Goal: Find specific page/section: Find specific page/section

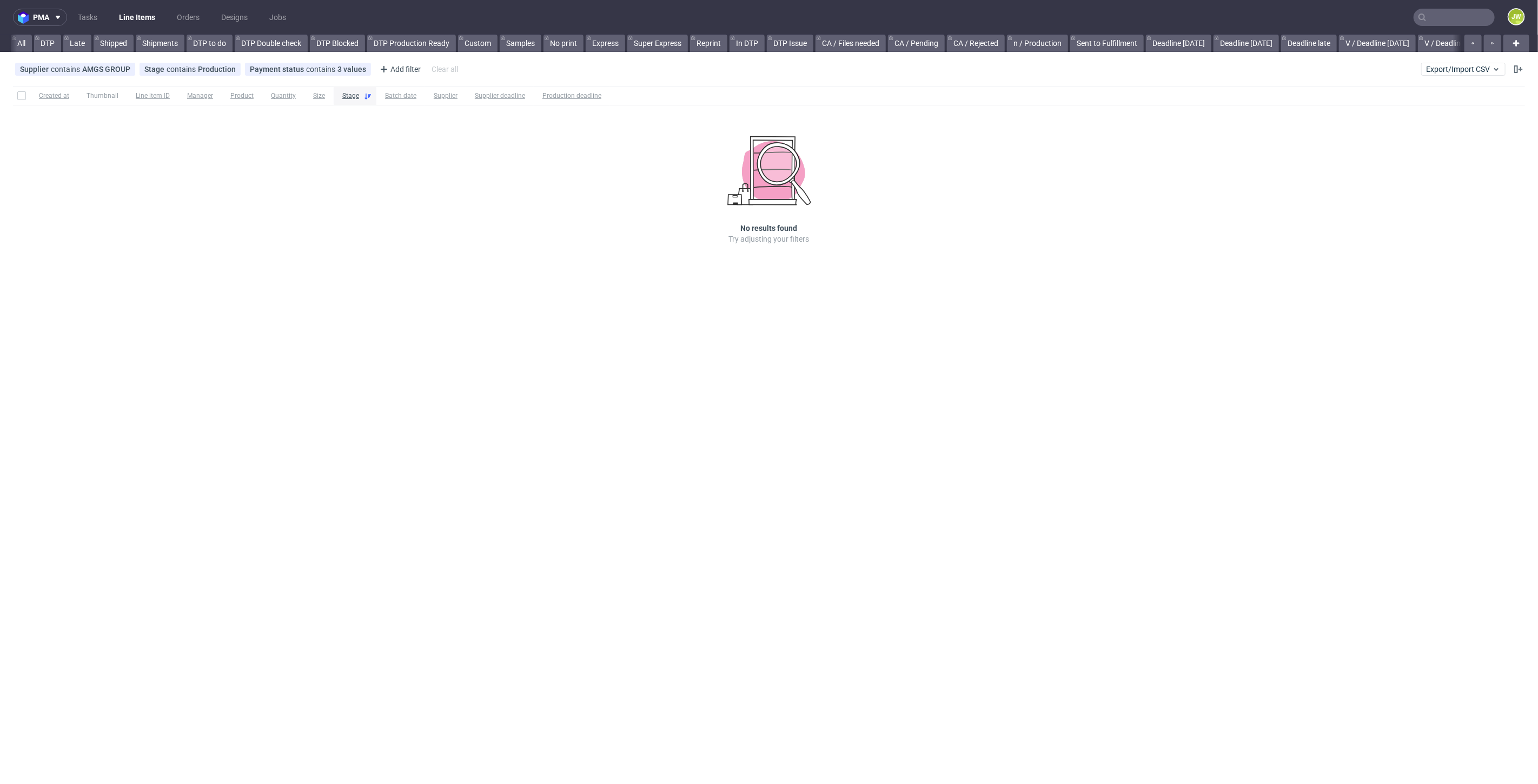
scroll to position [0, 2253]
click at [1447, 15] on input "text" at bounding box center [1454, 17] width 81 height 18
paste input "XFHV"
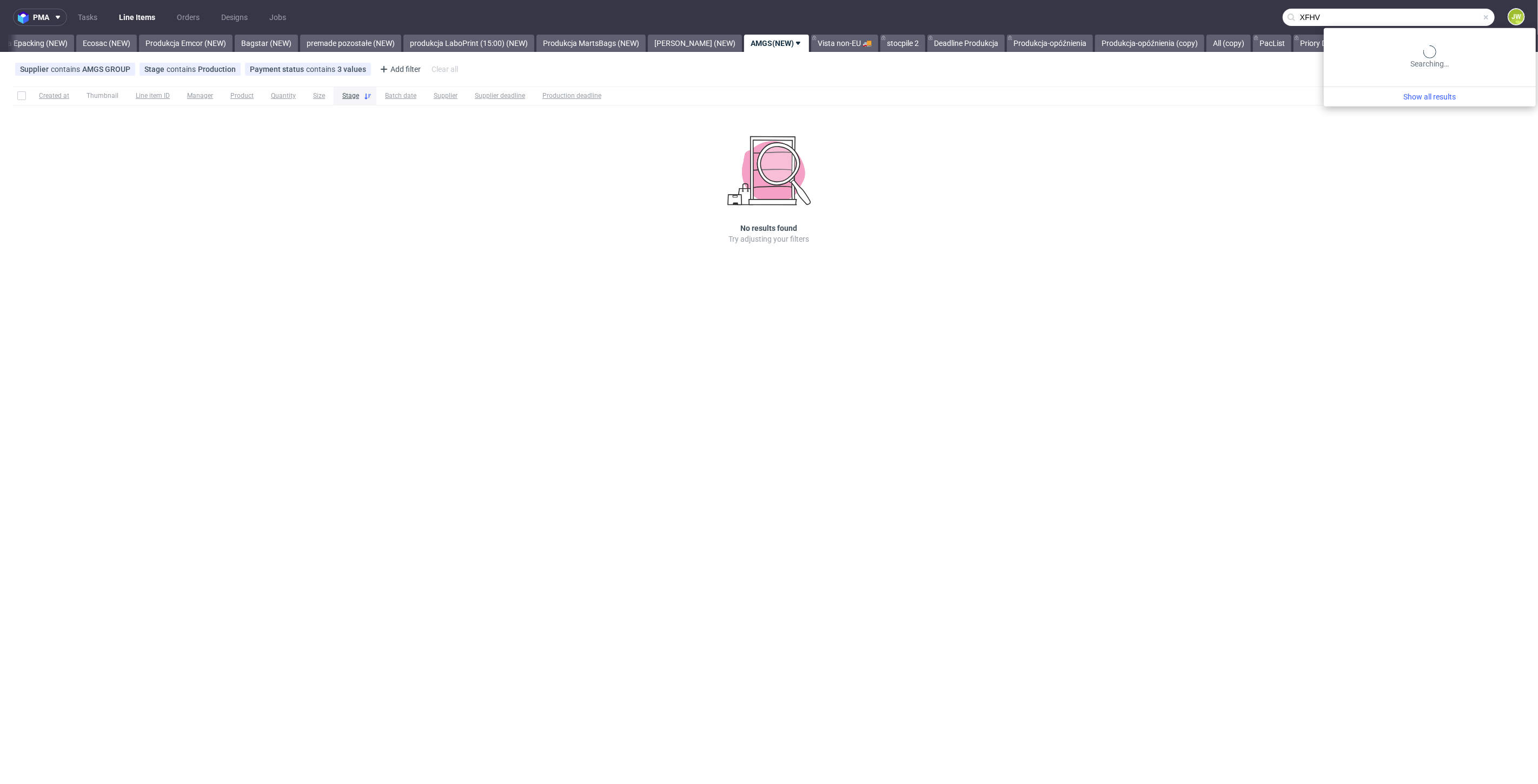
type input "XFHV"
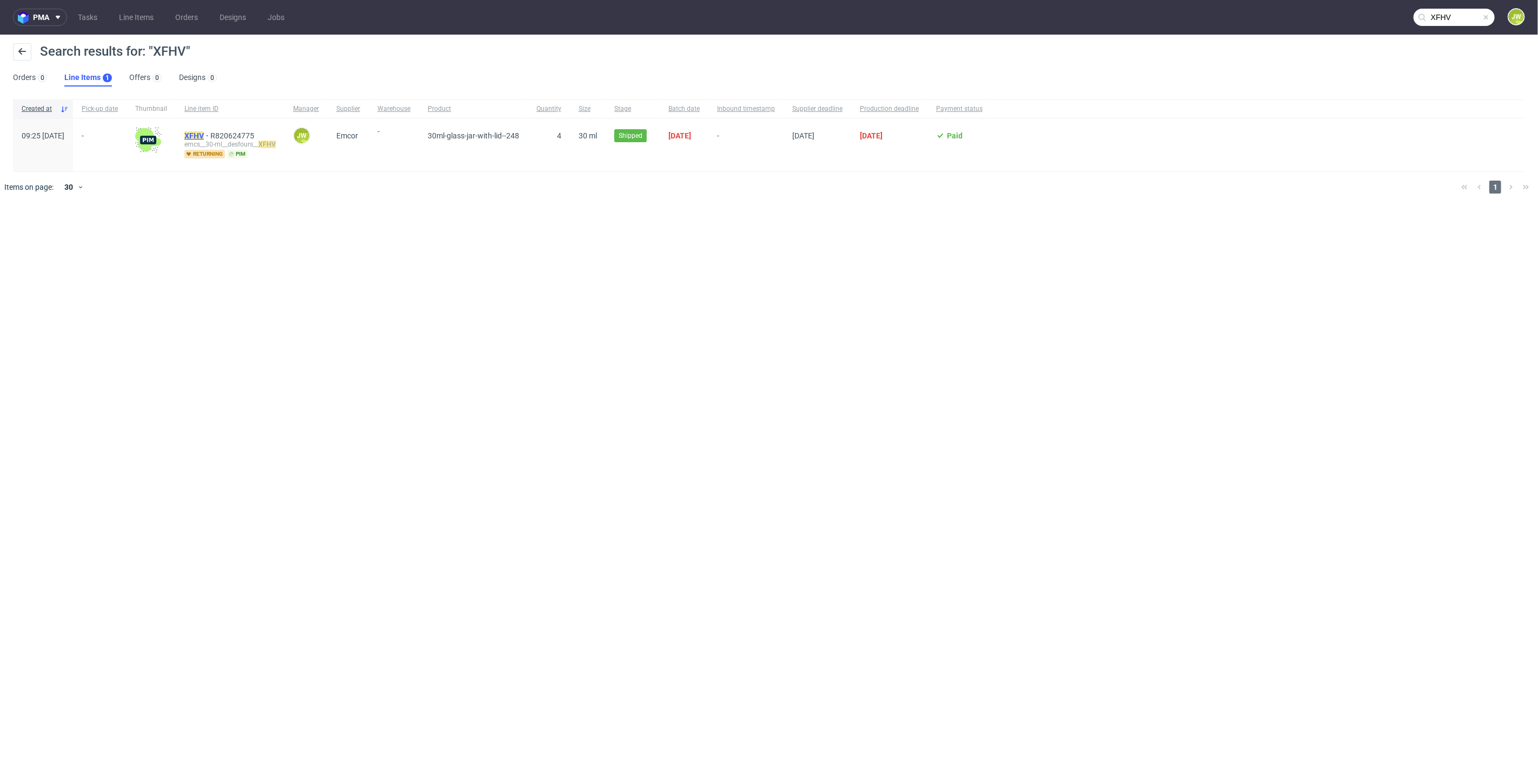
click at [204, 132] on mark "XFHV" at bounding box center [194, 135] width 20 height 8
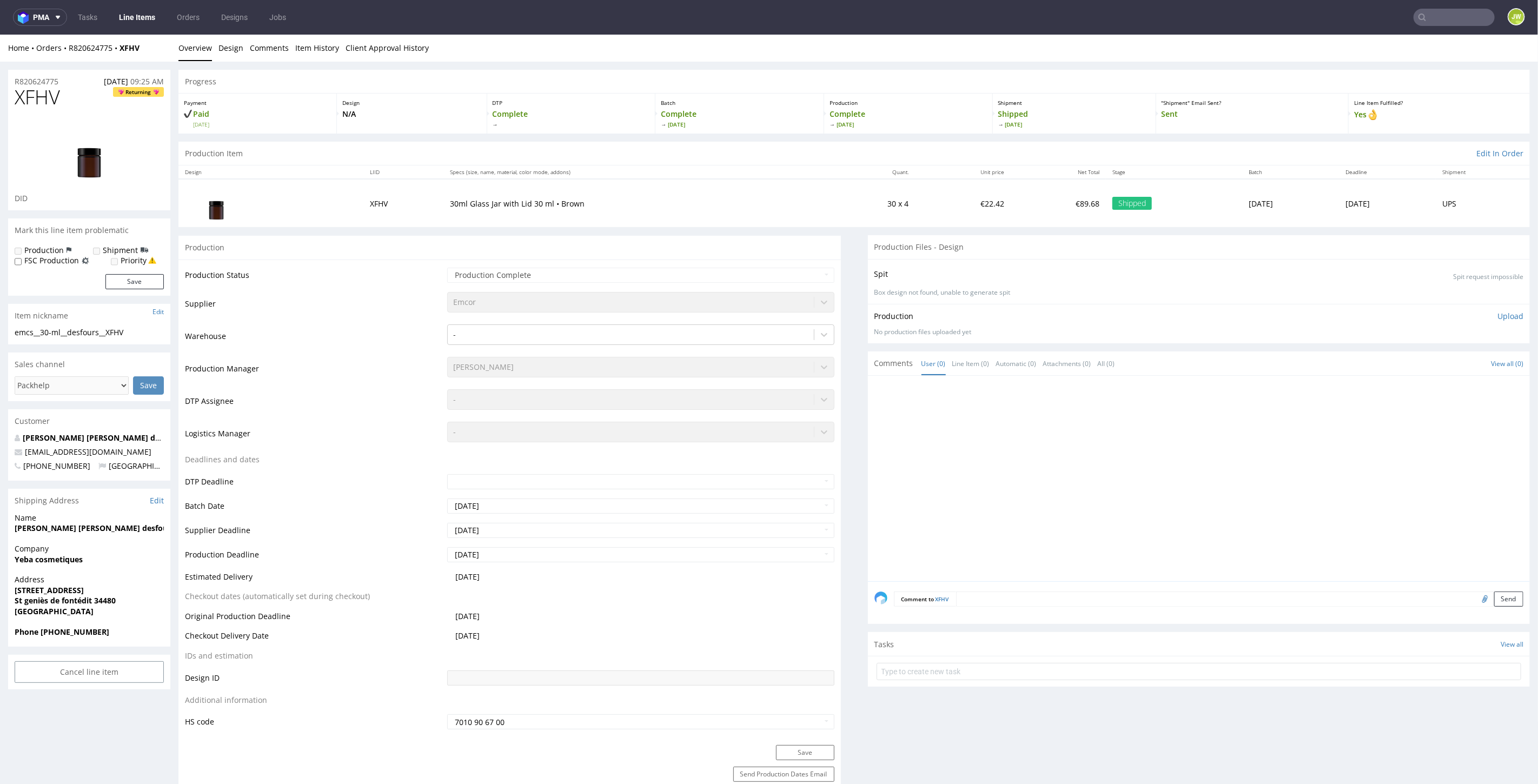
click at [142, 22] on link "Line Items" at bounding box center [137, 17] width 49 height 18
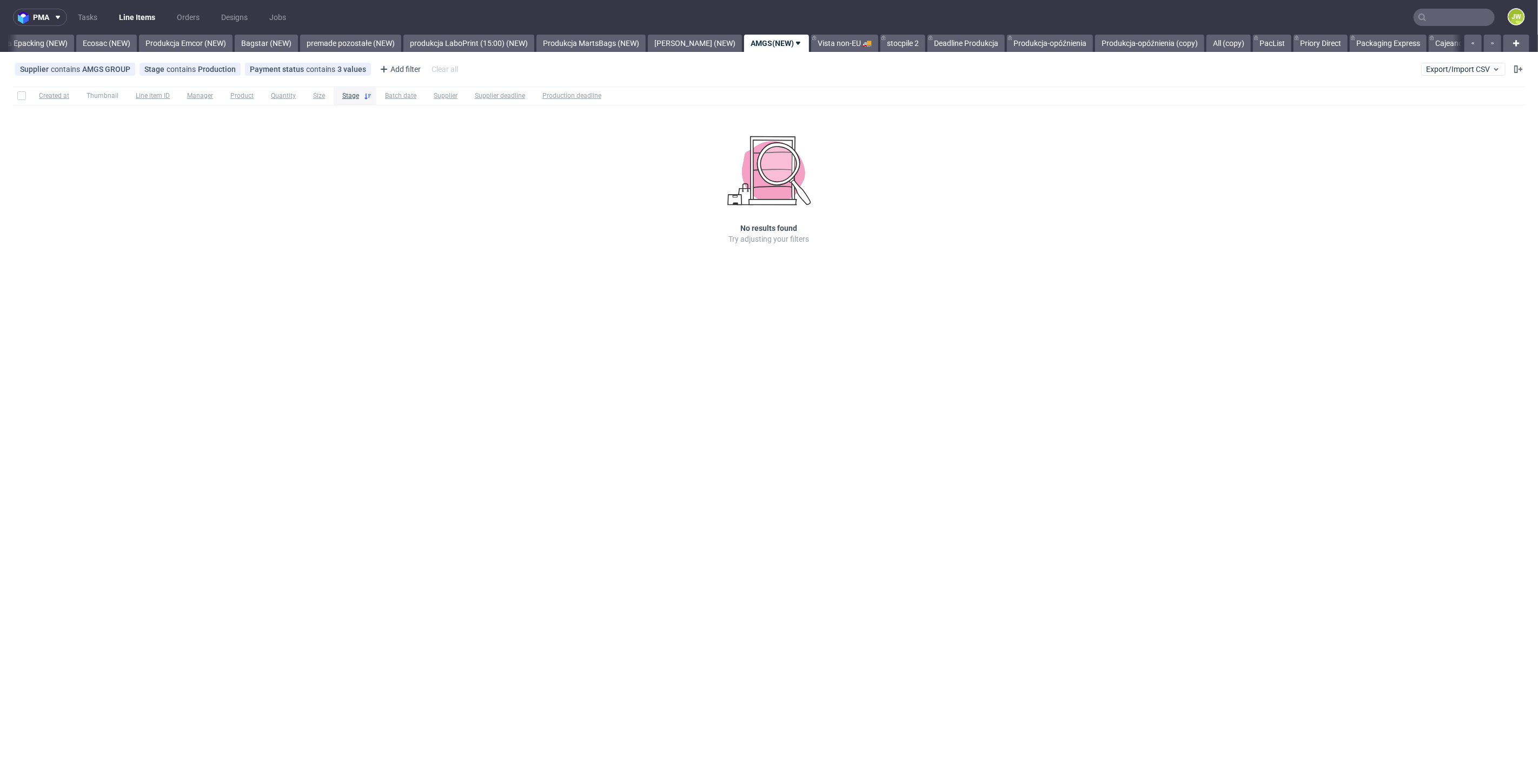
scroll to position [0, 2253]
